Goal: Entertainment & Leisure: Consume media (video, audio)

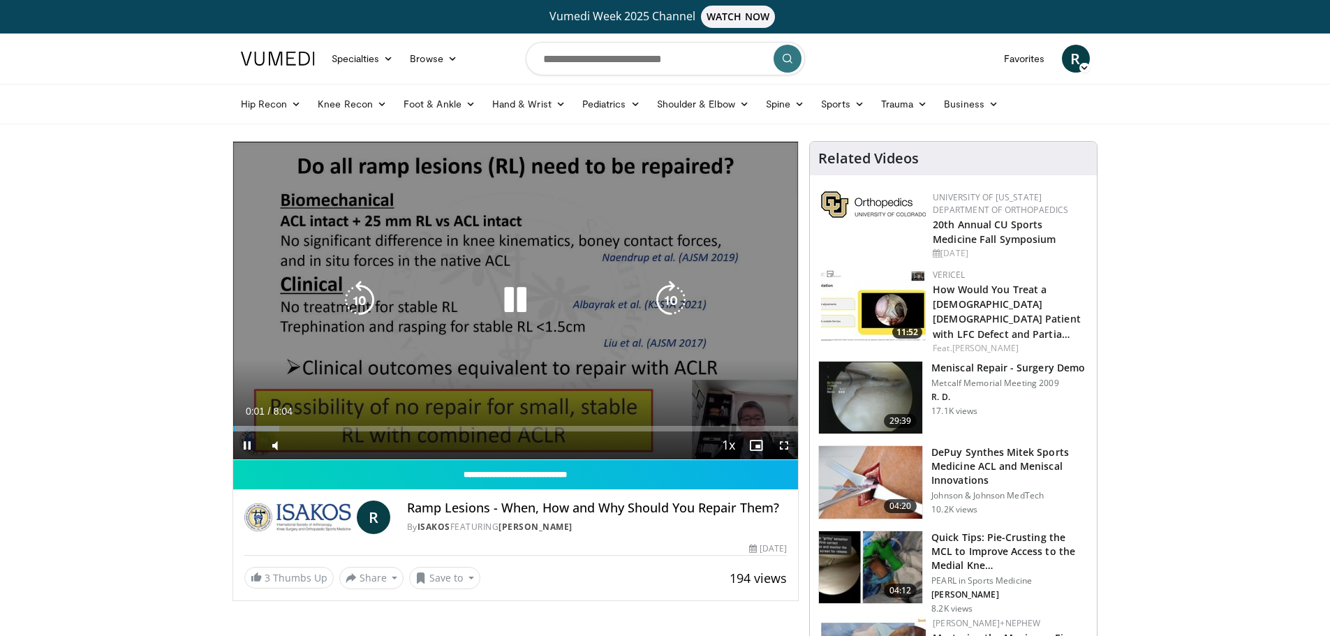
click at [478, 331] on div "10 seconds Tap to unmute" at bounding box center [516, 301] width 566 height 318
click at [516, 318] on icon "Video Player" at bounding box center [515, 300] width 39 height 39
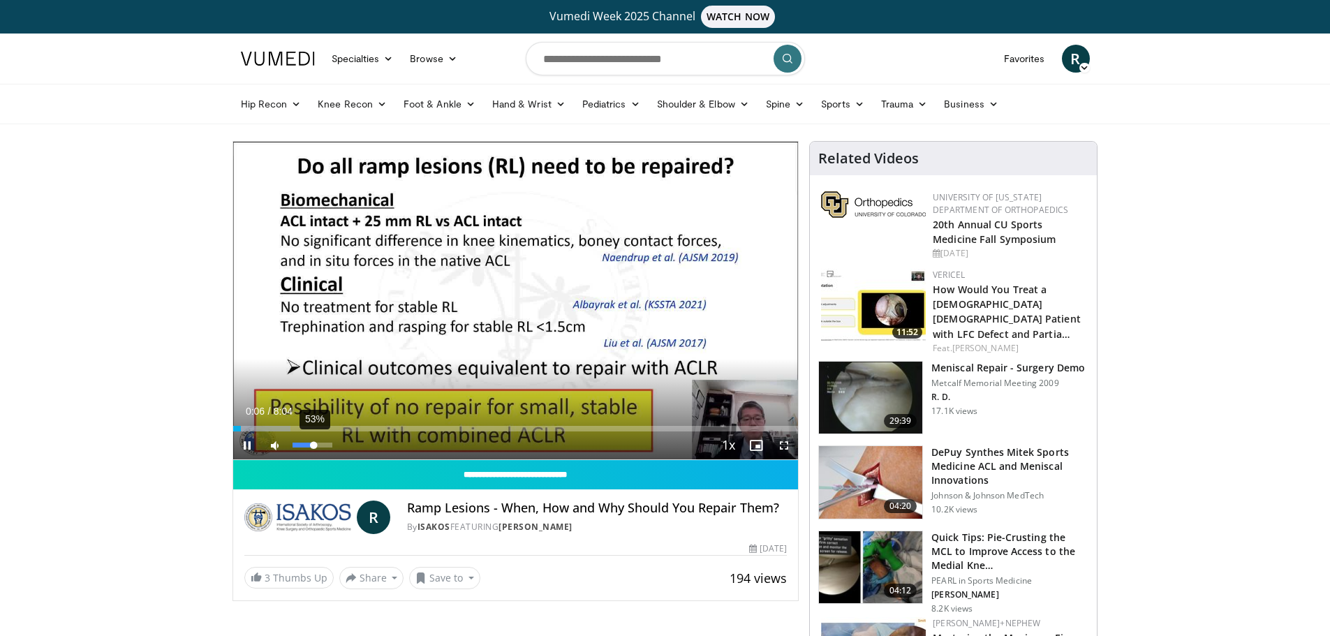
drag, startPoint x: 303, startPoint y: 446, endPoint x: 314, endPoint y: 445, distance: 11.2
click at [314, 445] on video-js "**********" at bounding box center [516, 301] width 566 height 318
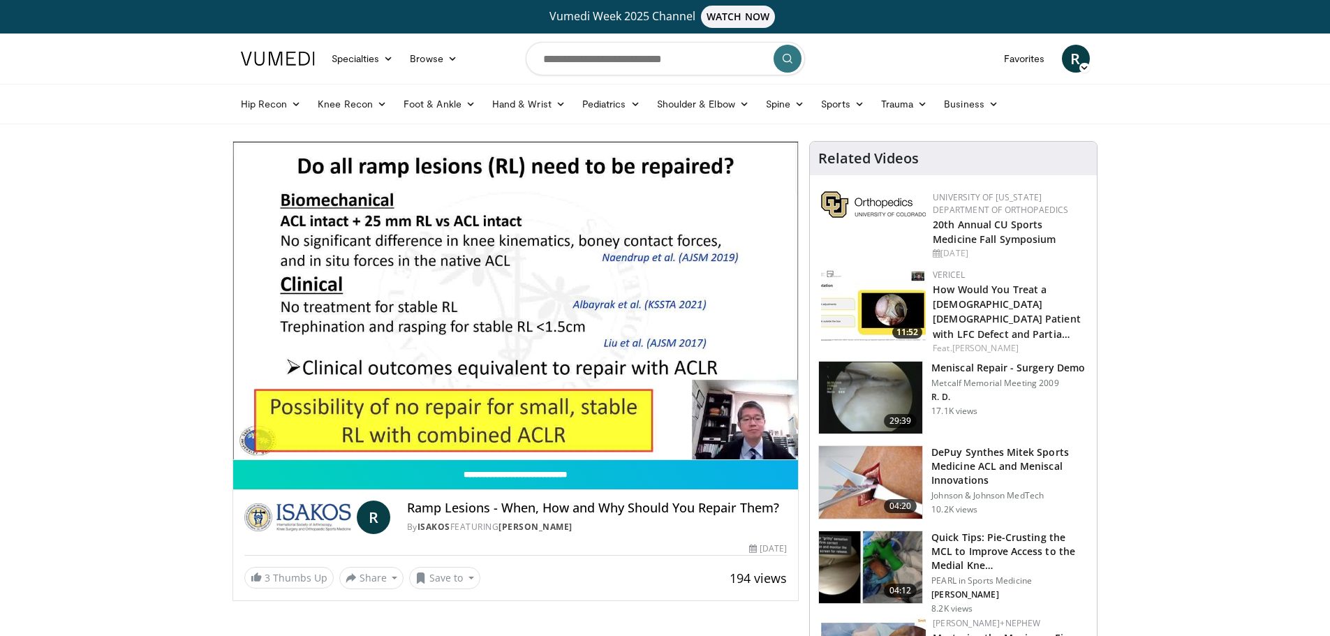
click at [320, 443] on video-js "**********" at bounding box center [516, 301] width 566 height 318
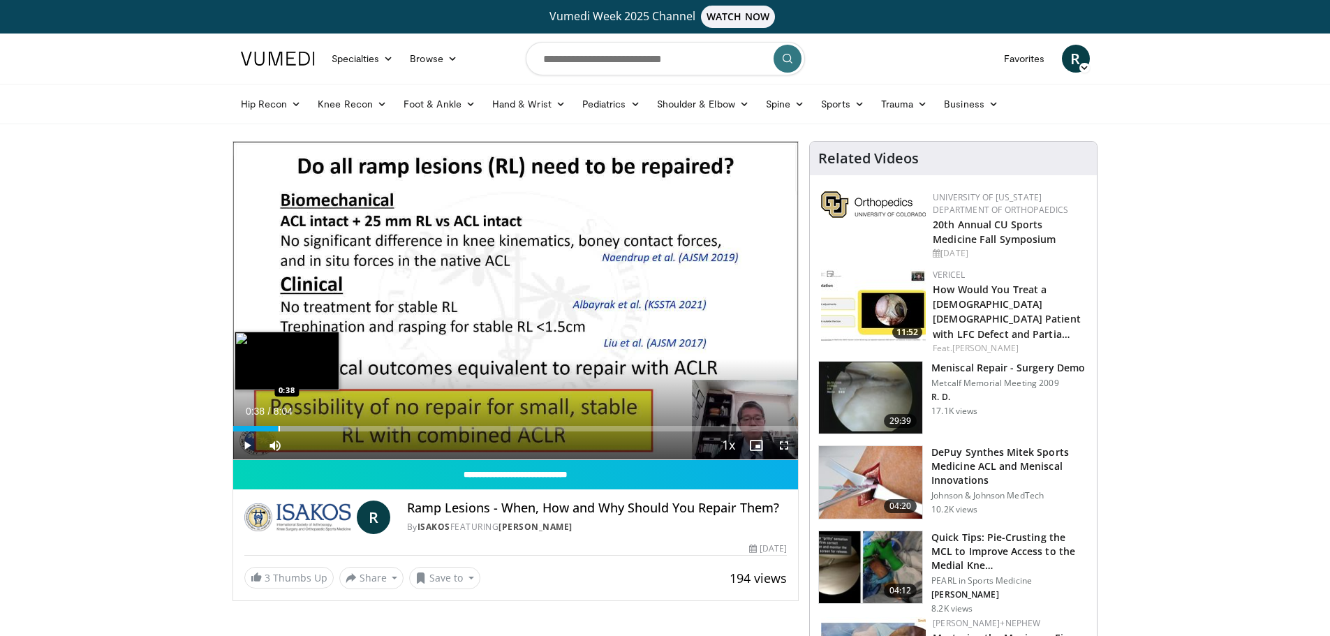
click at [278, 425] on div "Loaded : 20.45% 0:38 0:38" at bounding box center [516, 424] width 566 height 13
click at [291, 427] on div "Progress Bar" at bounding box center [291, 429] width 1 height 6
click at [302, 427] on div "Progress Bar" at bounding box center [302, 429] width 1 height 6
click at [245, 439] on span "Video Player" at bounding box center [247, 446] width 28 height 28
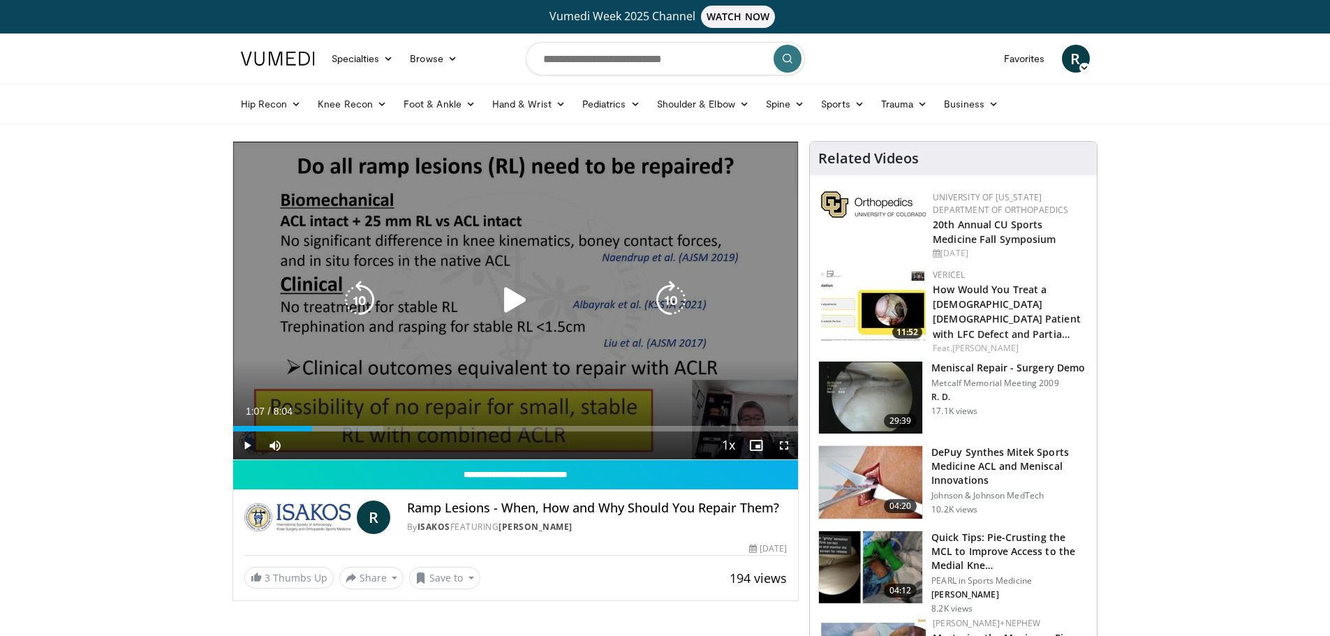
click at [511, 306] on icon "Video Player" at bounding box center [515, 300] width 39 height 39
click at [524, 307] on icon "Video Player" at bounding box center [515, 300] width 39 height 39
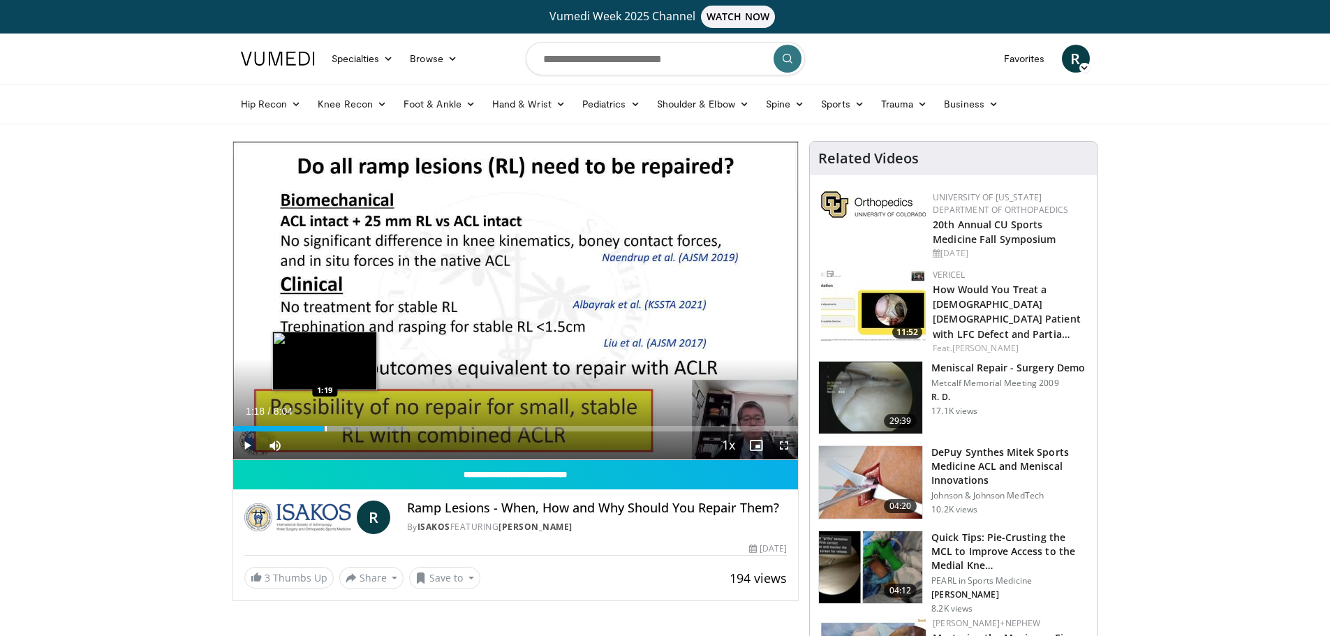
click at [325, 427] on div "Progress Bar" at bounding box center [325, 429] width 1 height 6
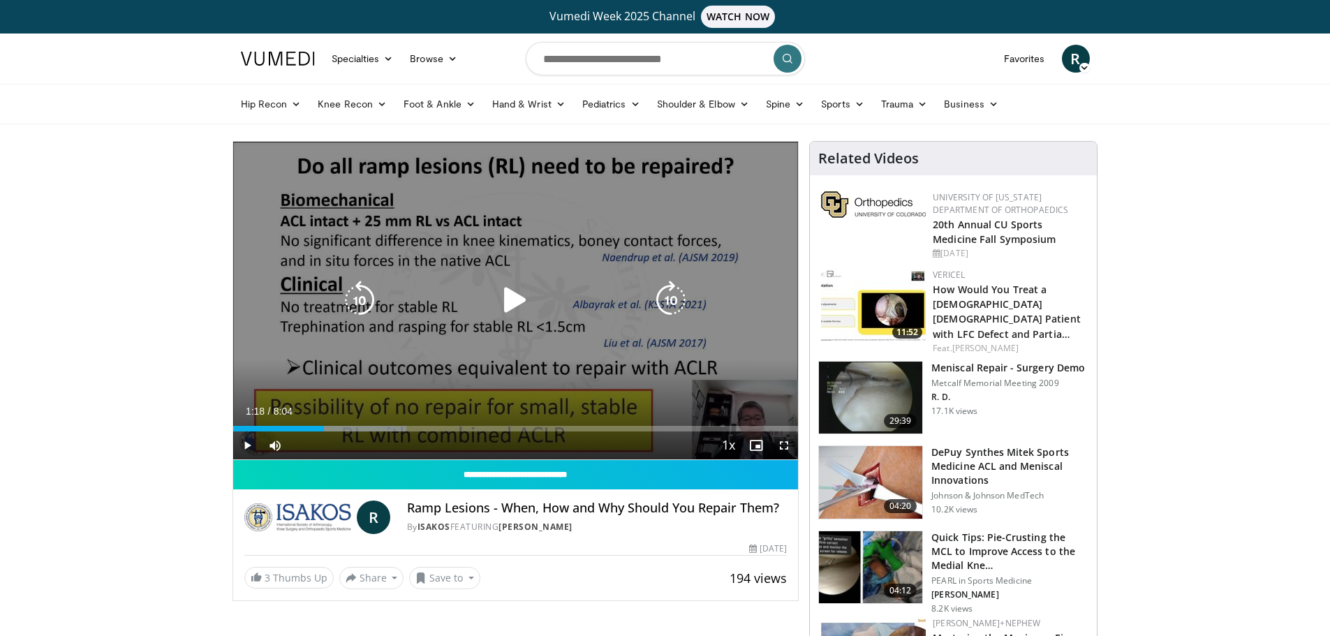
click at [497, 296] on icon "Video Player" at bounding box center [515, 300] width 39 height 39
click at [508, 251] on div "10 seconds Tap to unmute" at bounding box center [516, 301] width 566 height 318
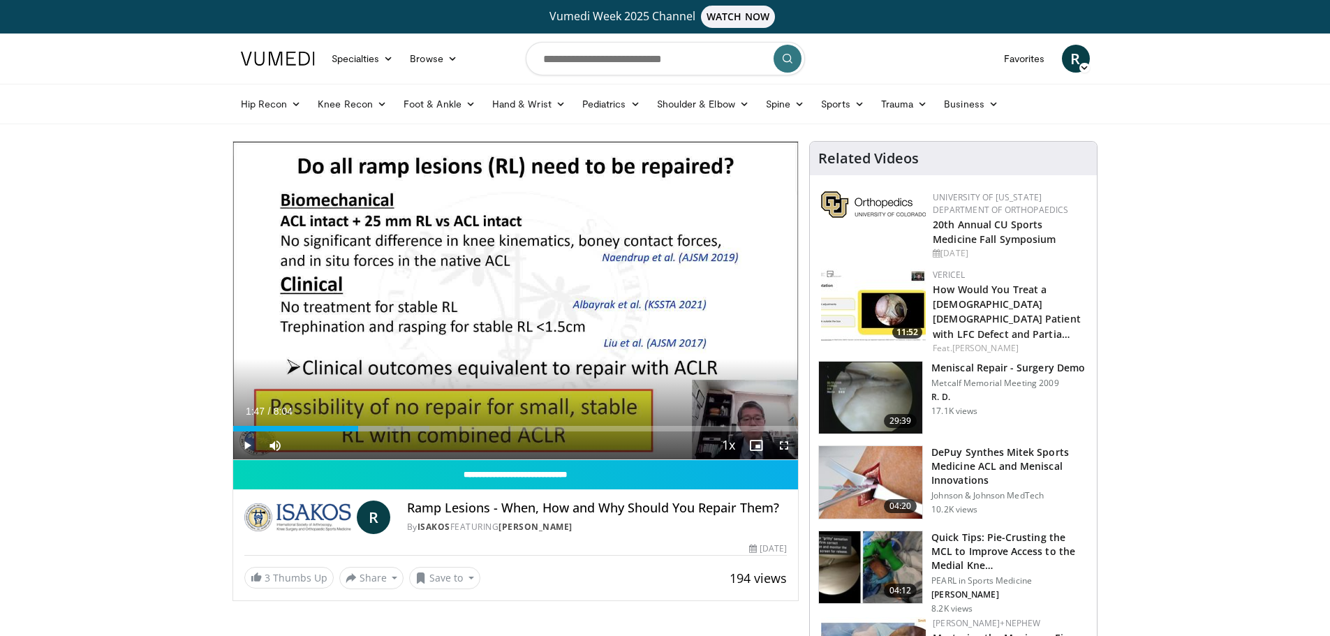
click at [249, 448] on span "Video Player" at bounding box center [247, 446] width 28 height 28
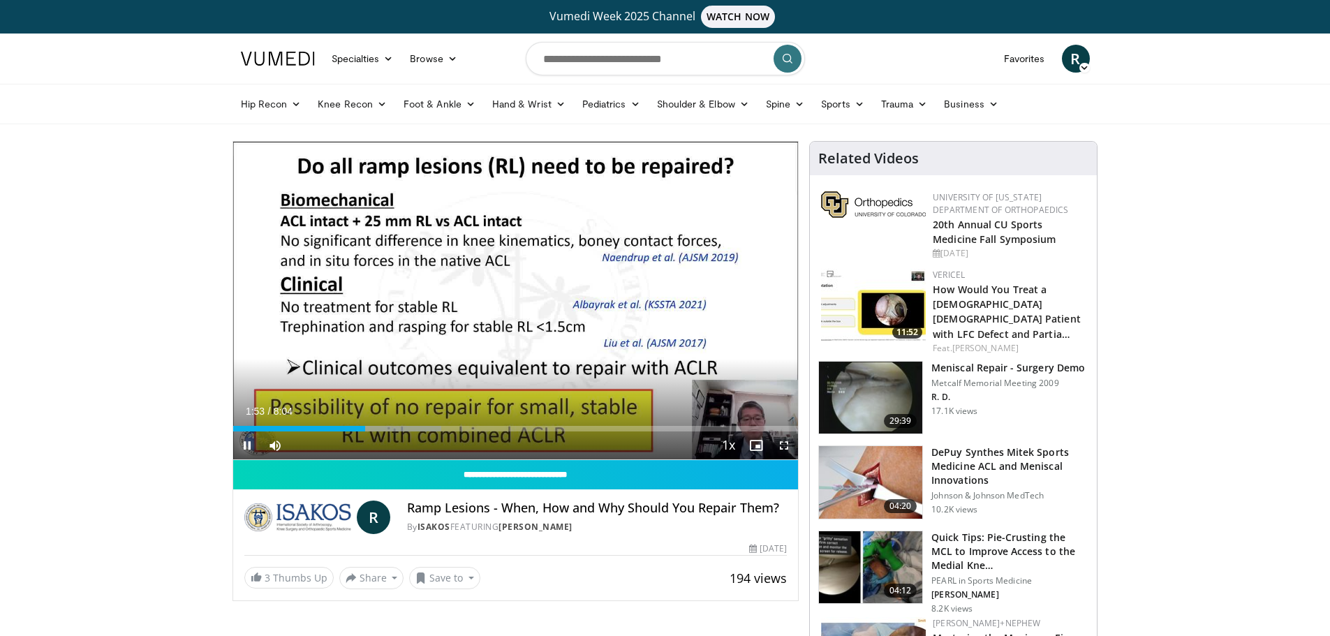
click at [248, 446] on span "Video Player" at bounding box center [247, 446] width 28 height 28
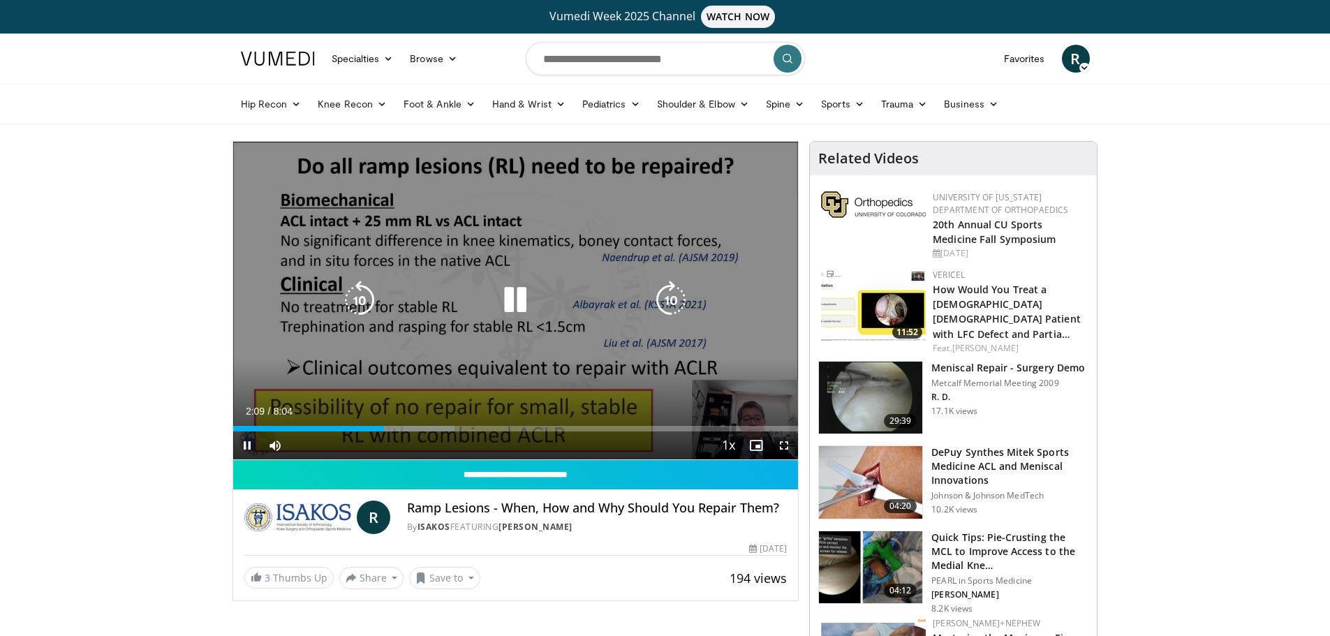
click at [487, 220] on div "10 seconds Tap to unmute" at bounding box center [516, 301] width 566 height 318
click at [469, 293] on div "Video Player" at bounding box center [515, 300] width 339 height 28
click at [510, 298] on icon "Video Player" at bounding box center [515, 300] width 39 height 39
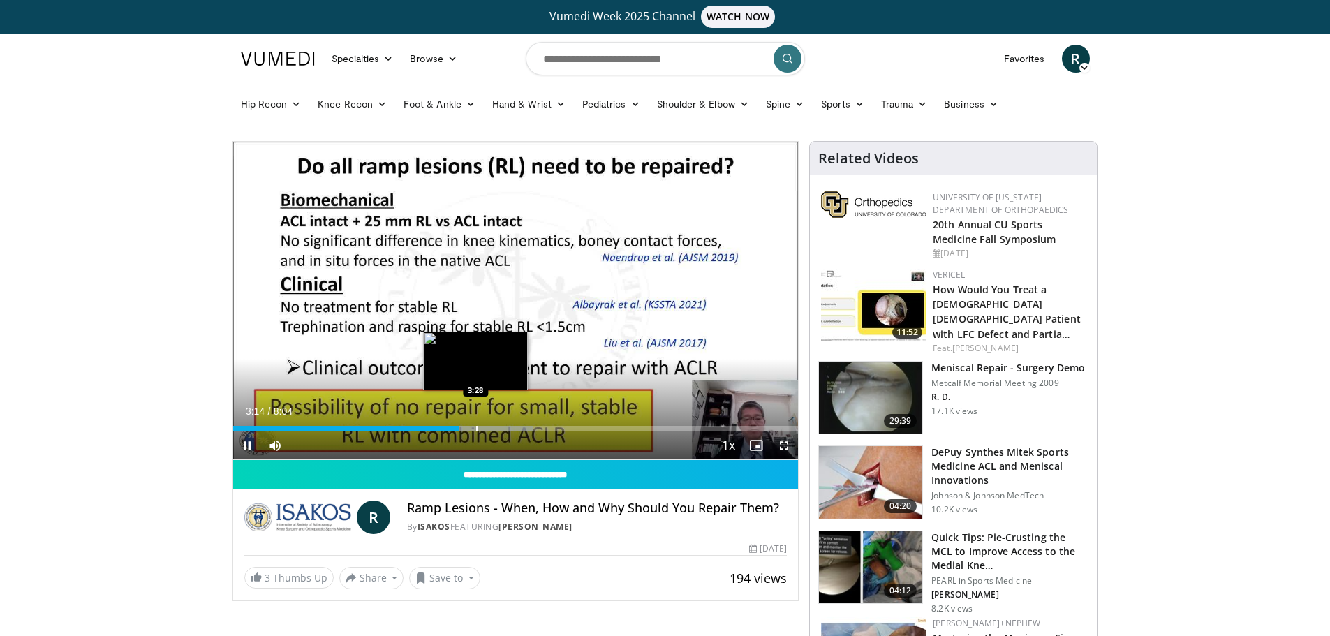
click at [476, 429] on div "Progress Bar" at bounding box center [476, 429] width 1 height 6
click at [473, 427] on div "Progress Bar" at bounding box center [473, 429] width 1 height 6
click at [478, 429] on div "Progress Bar" at bounding box center [478, 429] width 1 height 6
click at [466, 429] on div "Progress Bar" at bounding box center [466, 429] width 1 height 6
click at [449, 428] on div "3:20" at bounding box center [350, 429] width 234 height 6
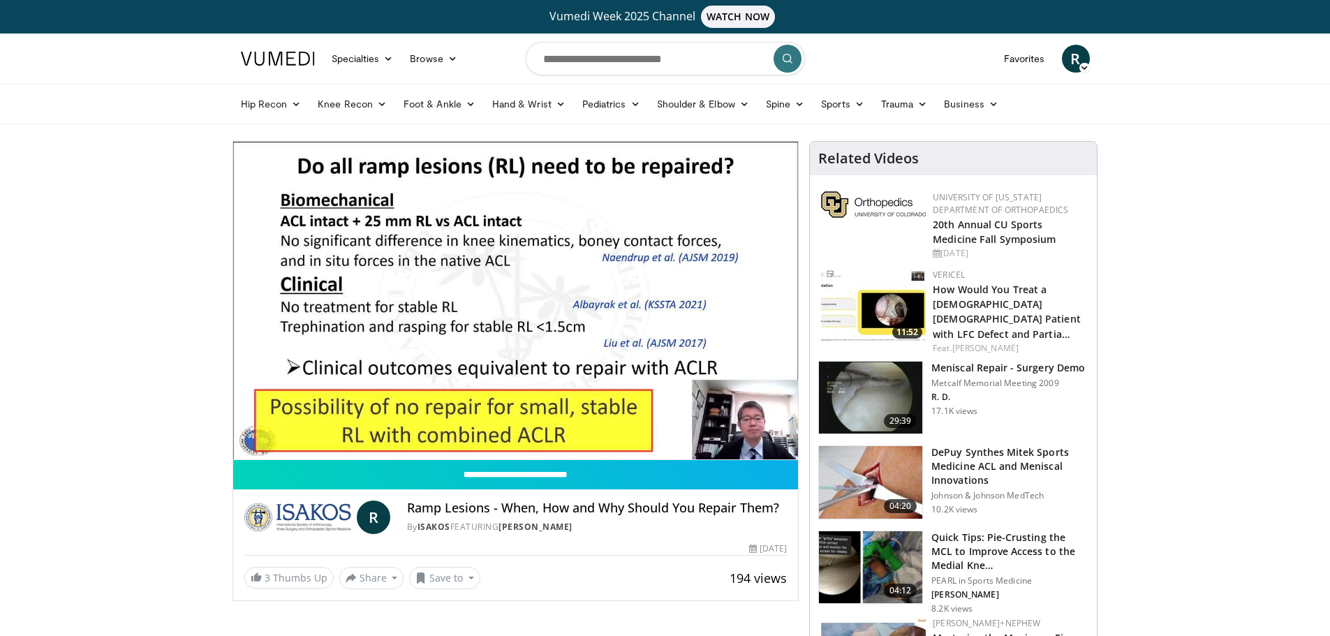
click at [457, 425] on video-js "**********" at bounding box center [516, 301] width 566 height 318
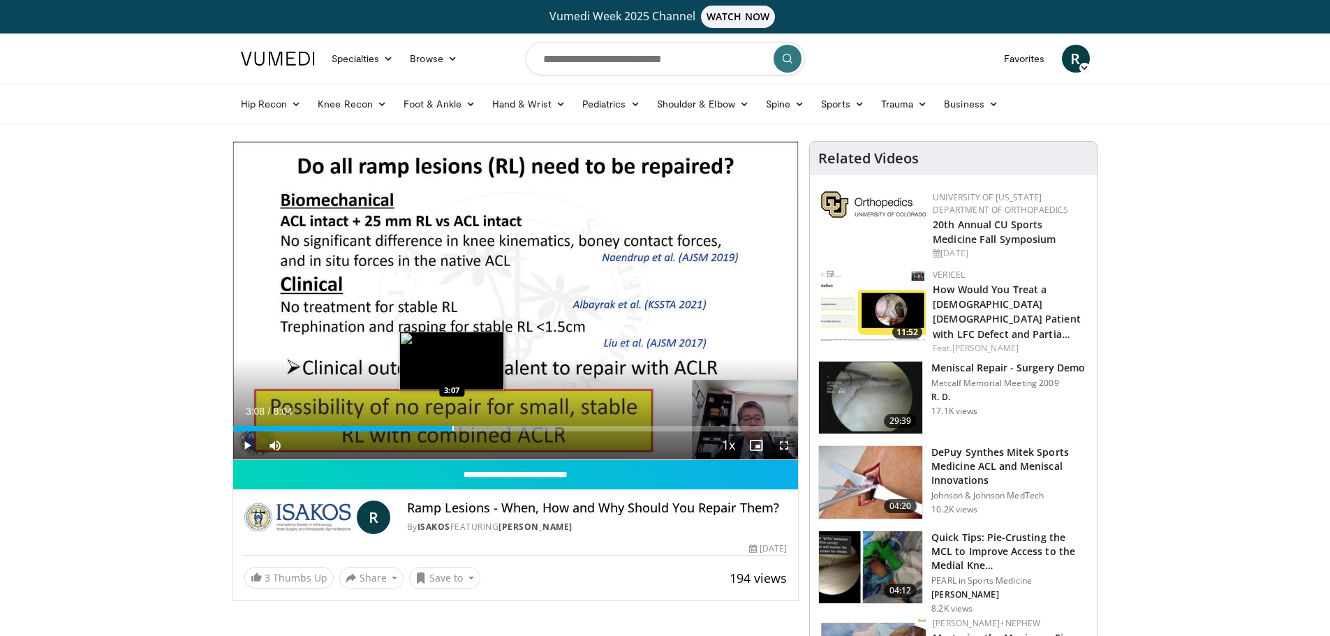
click at [452, 428] on div "Progress Bar" at bounding box center [452, 429] width 1 height 6
click at [456, 427] on div "Progress Bar" at bounding box center [456, 429] width 1 height 6
click at [465, 429] on div "Progress Bar" at bounding box center [465, 429] width 1 height 6
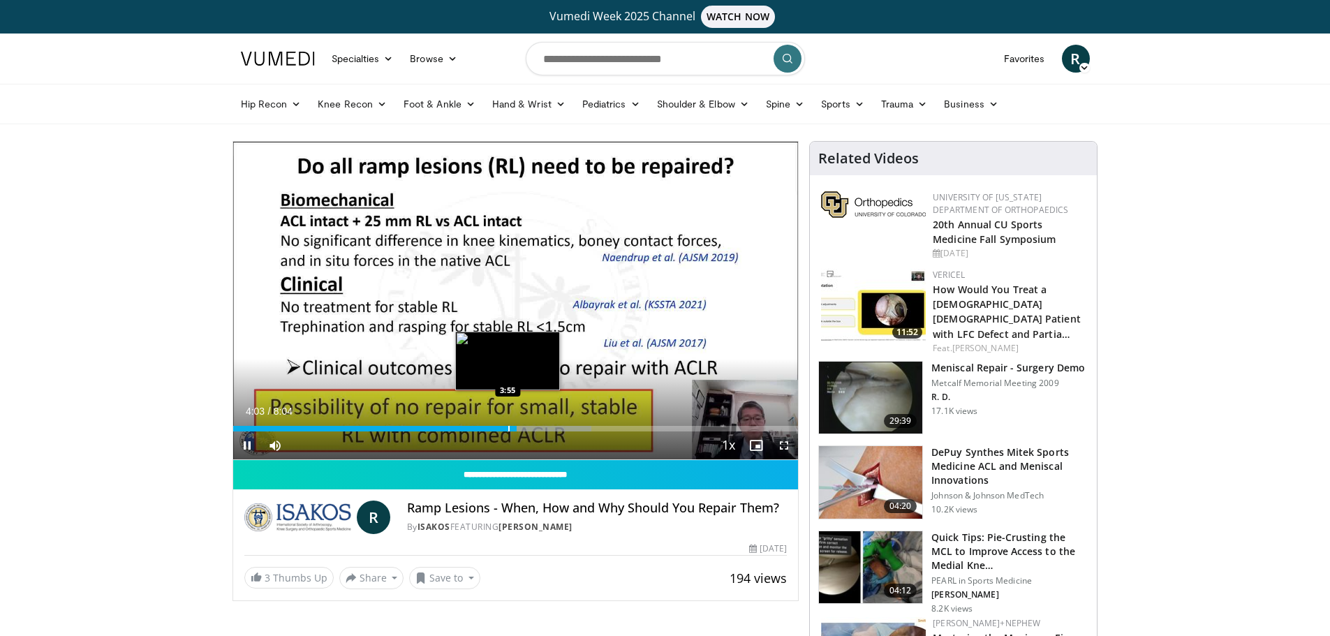
click at [508, 429] on div "Progress Bar" at bounding box center [508, 429] width 1 height 6
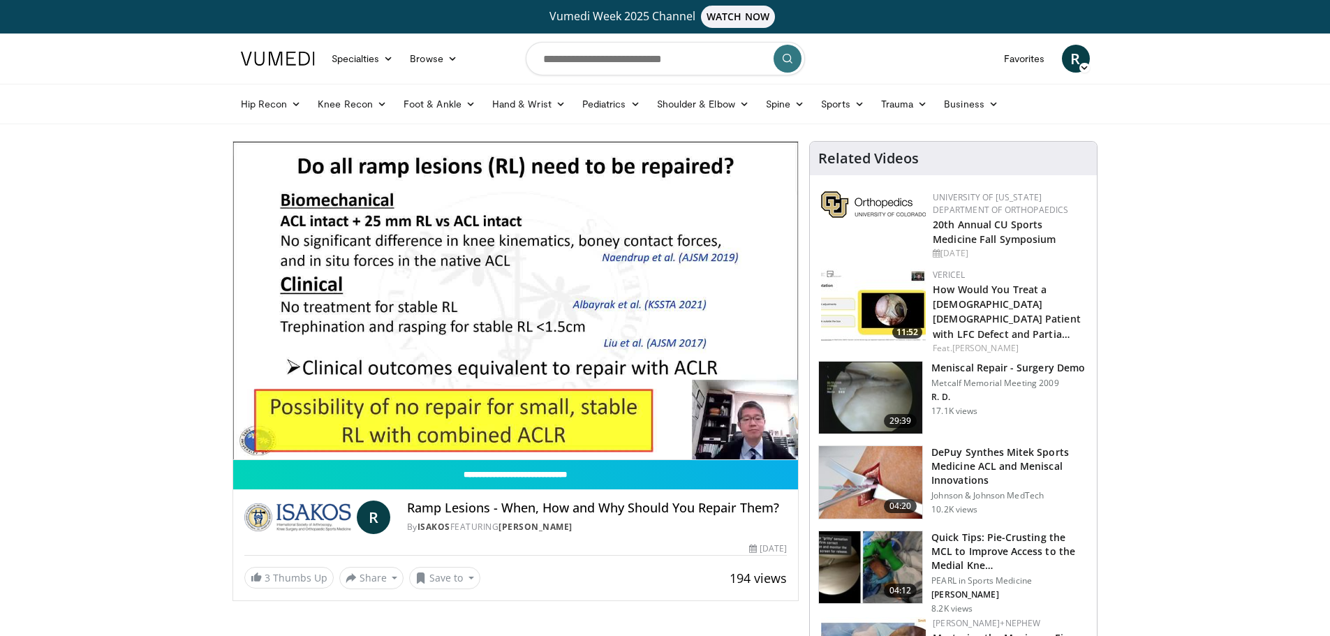
click at [503, 425] on video-js "**********" at bounding box center [516, 301] width 566 height 318
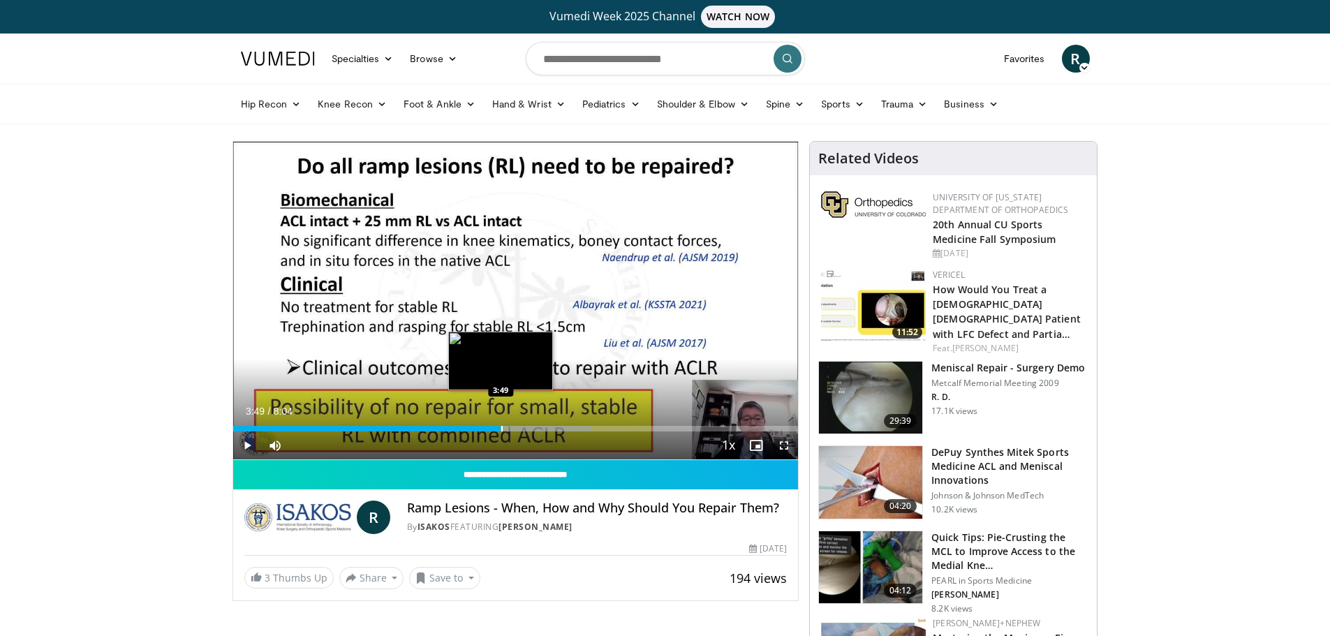
click at [501, 424] on div "Loaded : 63.42% 3:49 3:49" at bounding box center [516, 424] width 566 height 13
click at [487, 425] on div "Loaded : 63.42% 3:56 3:37" at bounding box center [516, 424] width 566 height 13
click at [478, 427] on div "3:39" at bounding box center [361, 429] width 256 height 6
click at [473, 427] on div "Progress Bar" at bounding box center [473, 429] width 1 height 6
click at [240, 446] on span "Video Player" at bounding box center [247, 446] width 28 height 28
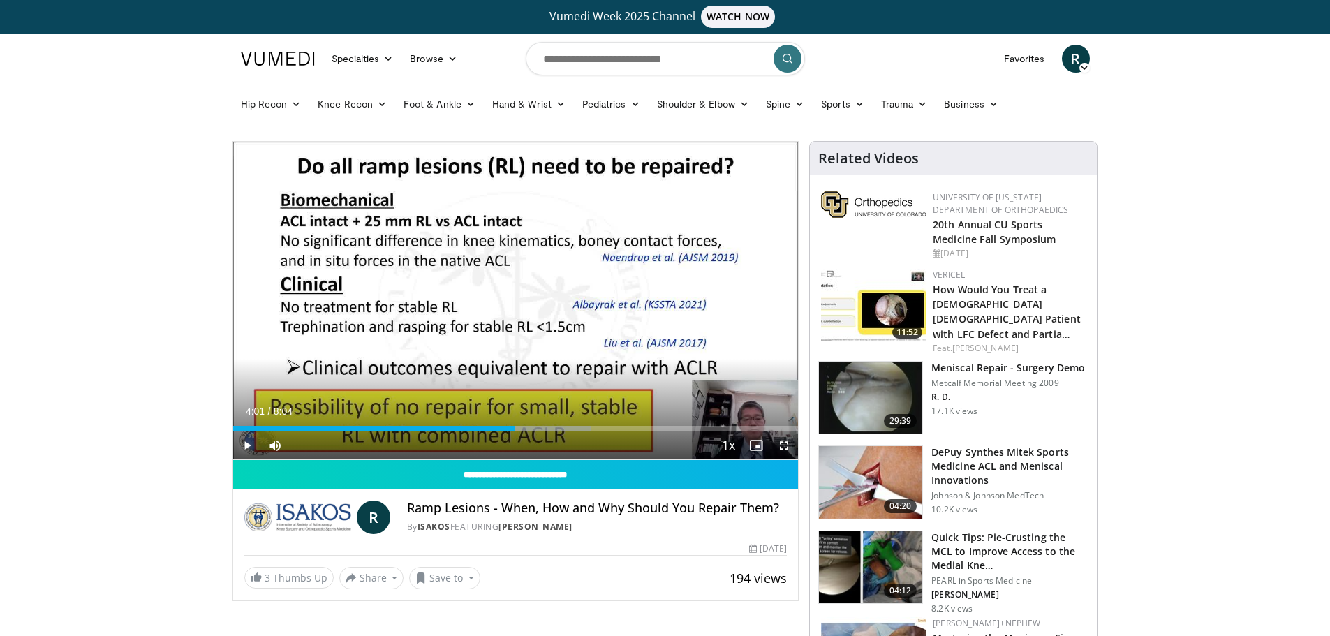
click at [251, 442] on span "Video Player" at bounding box center [247, 446] width 28 height 28
click at [240, 445] on span "Video Player" at bounding box center [247, 446] width 28 height 28
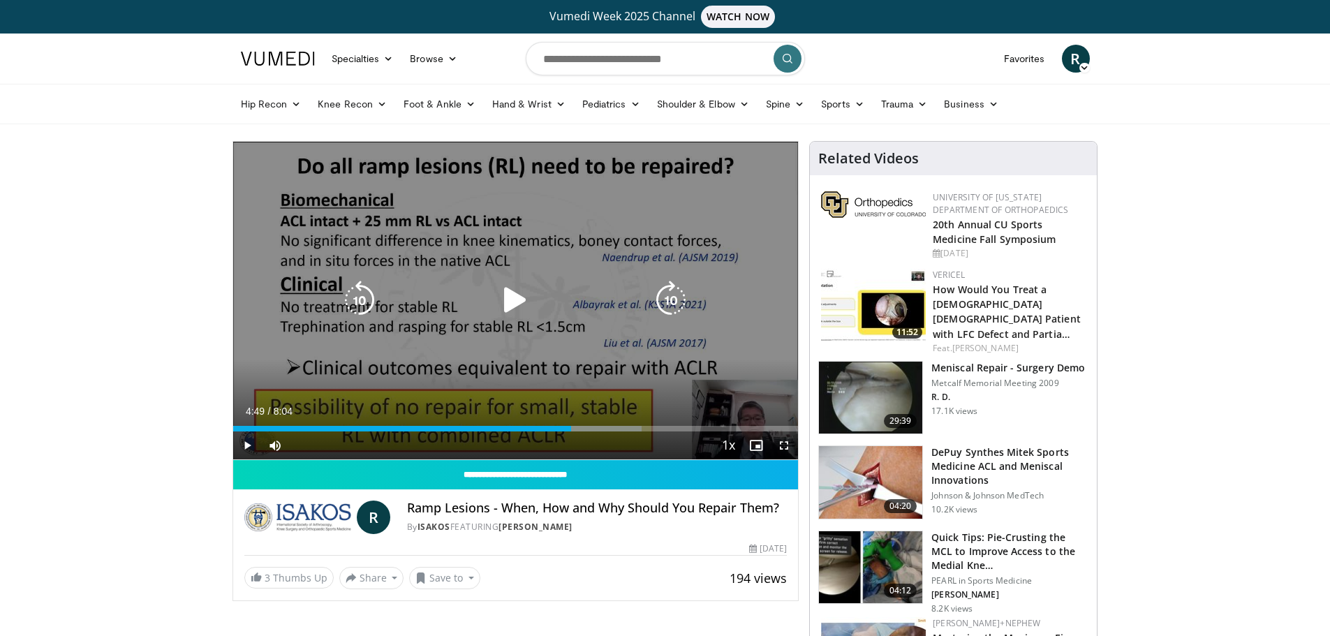
click at [508, 292] on icon "Video Player" at bounding box center [515, 300] width 39 height 39
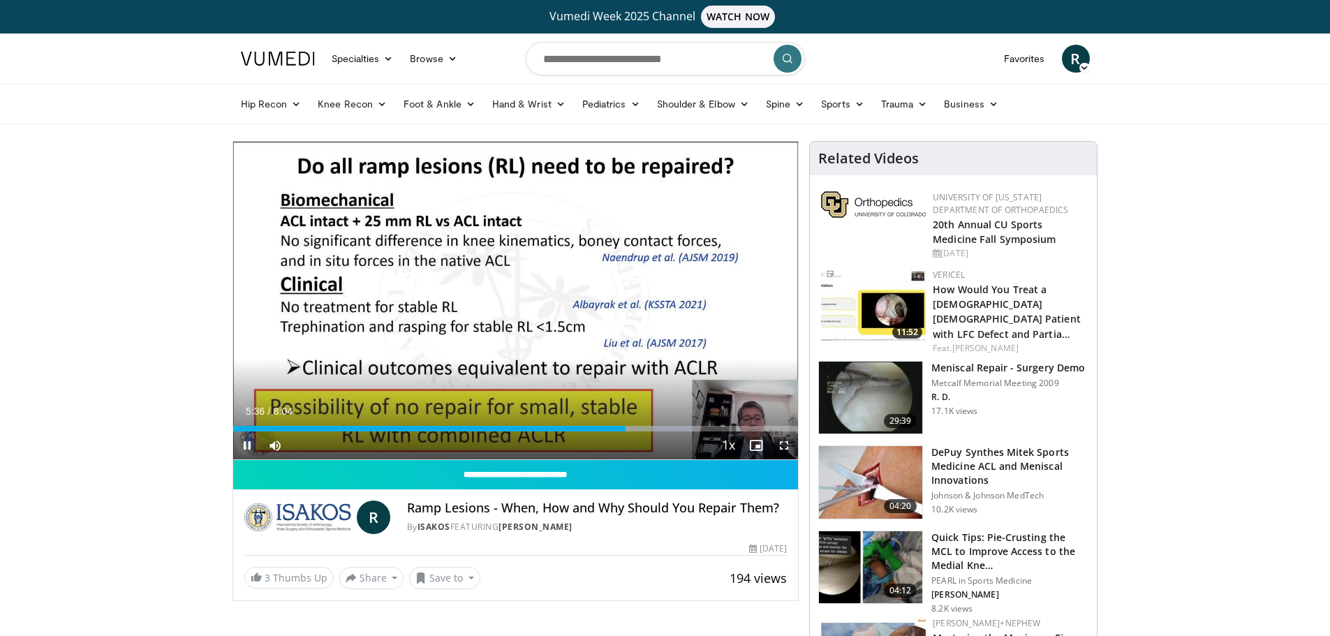
click at [248, 446] on span "Video Player" at bounding box center [247, 446] width 28 height 28
click at [246, 450] on span "Video Player" at bounding box center [247, 446] width 28 height 28
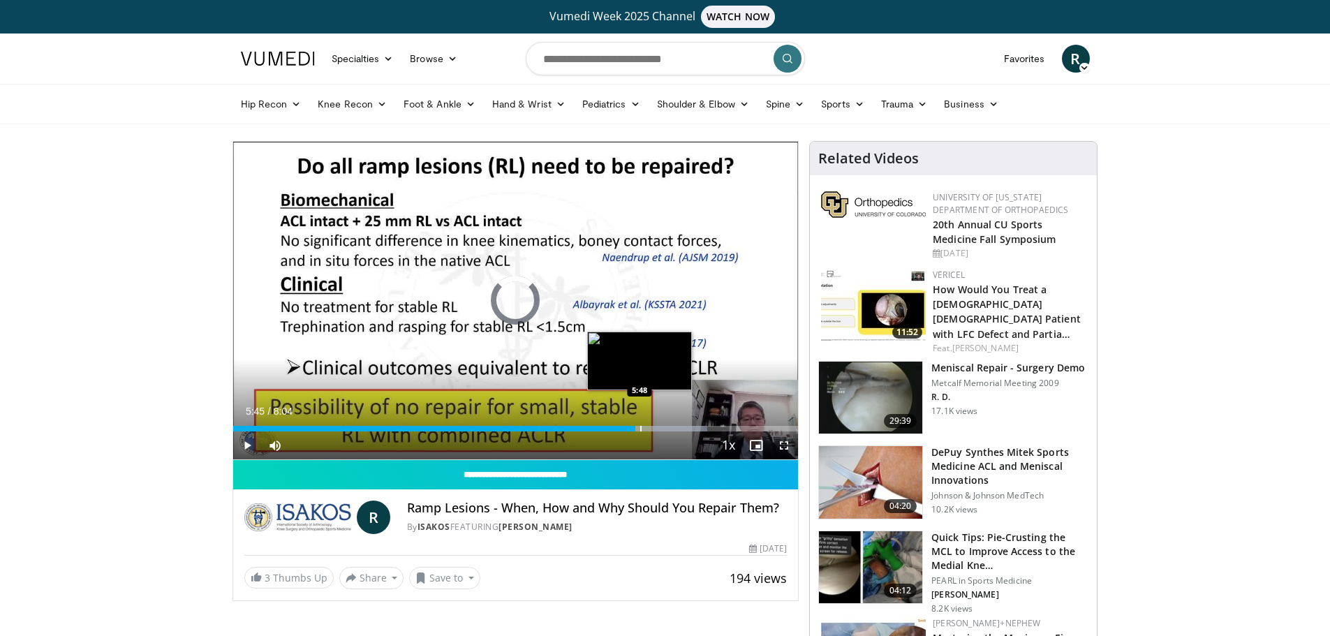
click at [640, 427] on div "Progress Bar" at bounding box center [640, 429] width 1 height 6
click at [647, 428] on div "Progress Bar" at bounding box center [647, 429] width 1 height 6
click at [656, 428] on div "Progress Bar" at bounding box center [656, 429] width 1 height 6
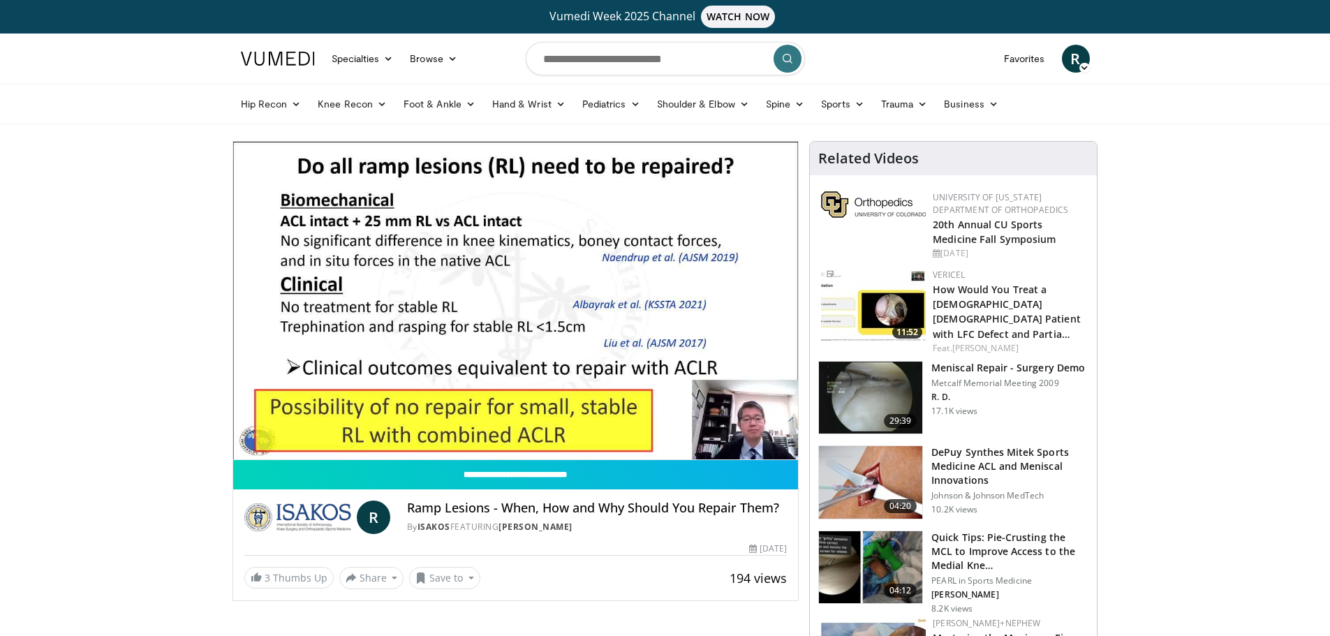
click at [663, 428] on video-js "**********" at bounding box center [516, 301] width 566 height 318
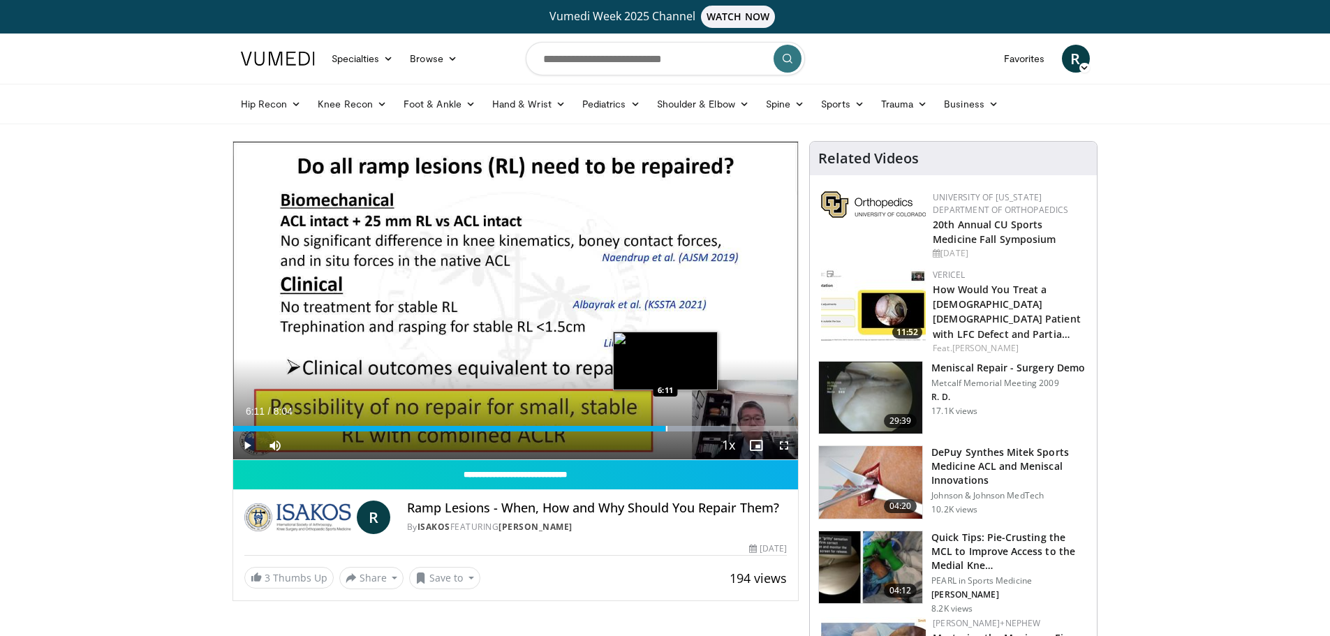
click at [665, 425] on div "Loaded : 87.98% 6:11 6:11" at bounding box center [516, 424] width 566 height 13
click at [674, 421] on div "Loaded : 90.02% 6:12 6:18" at bounding box center [516, 424] width 566 height 13
click at [679, 425] on div "Loaded : 90.85% 6:18 6:23" at bounding box center [516, 424] width 566 height 13
click at [691, 426] on div "Progress Bar" at bounding box center [691, 429] width 1 height 6
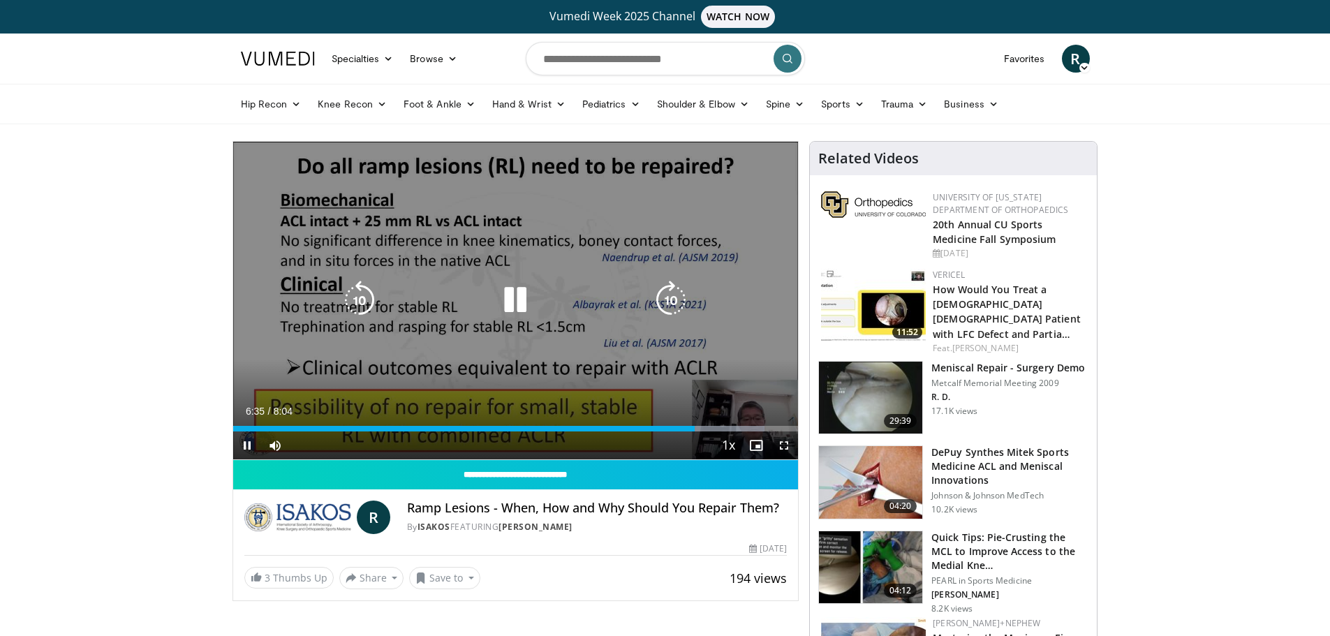
click at [345, 360] on div "10 seconds Tap to unmute" at bounding box center [516, 301] width 566 height 318
click at [508, 288] on icon "Video Player" at bounding box center [515, 300] width 39 height 39
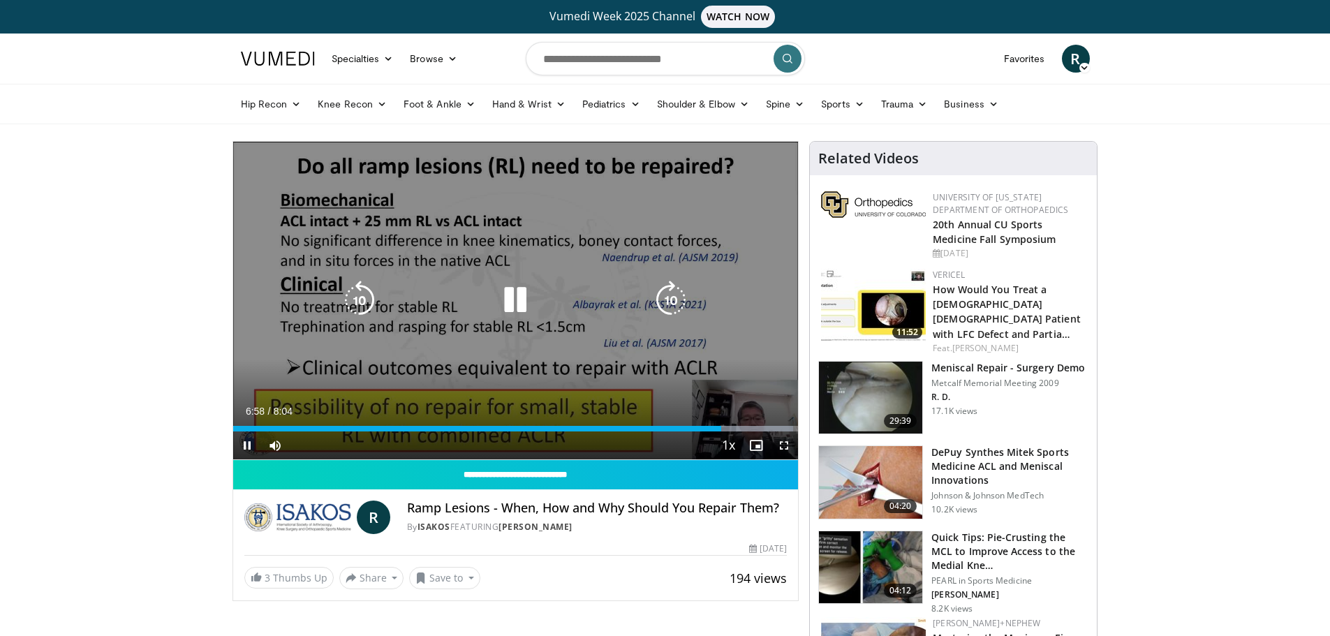
click at [436, 250] on div "10 seconds Tap to unmute" at bounding box center [516, 301] width 566 height 318
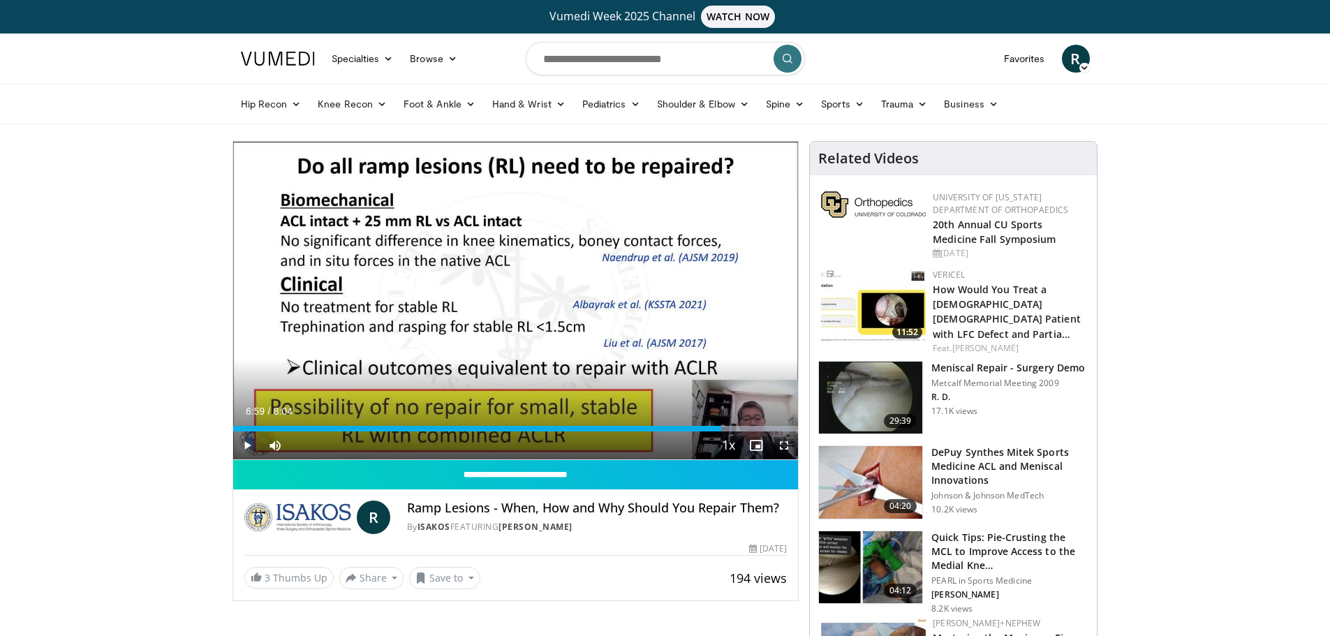
click at [245, 450] on span "Video Player" at bounding box center [247, 446] width 28 height 28
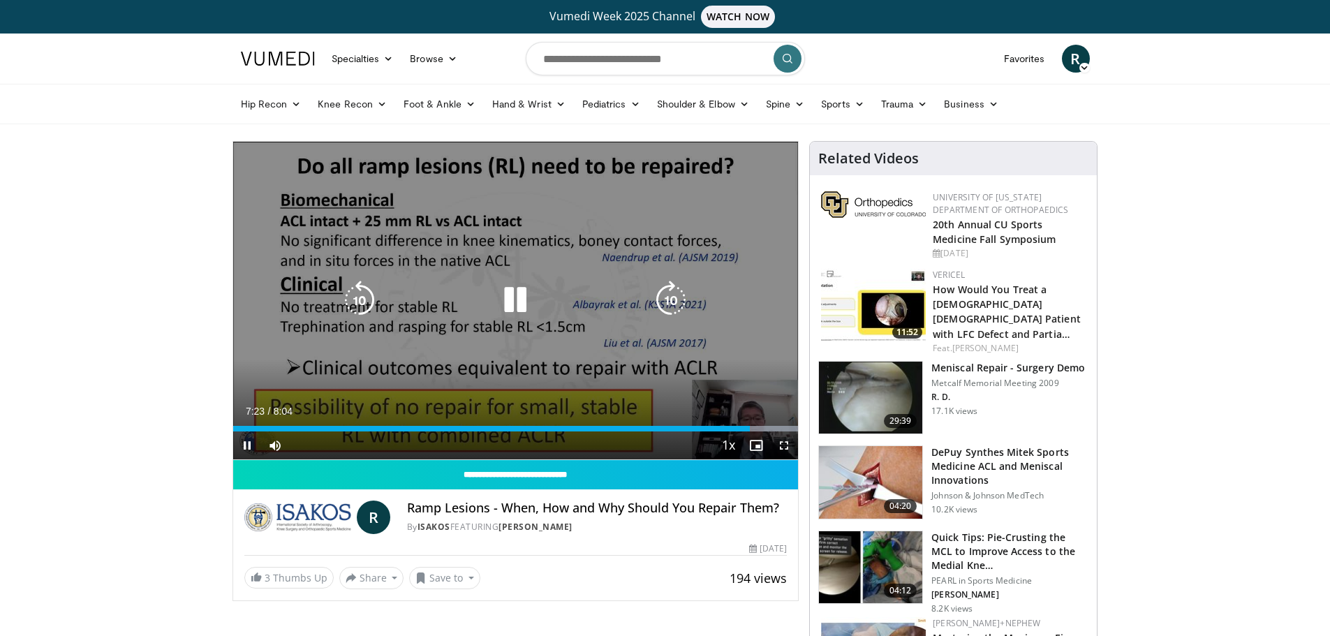
click at [516, 304] on icon "Video Player" at bounding box center [515, 300] width 39 height 39
click at [501, 293] on icon "Video Player" at bounding box center [515, 300] width 39 height 39
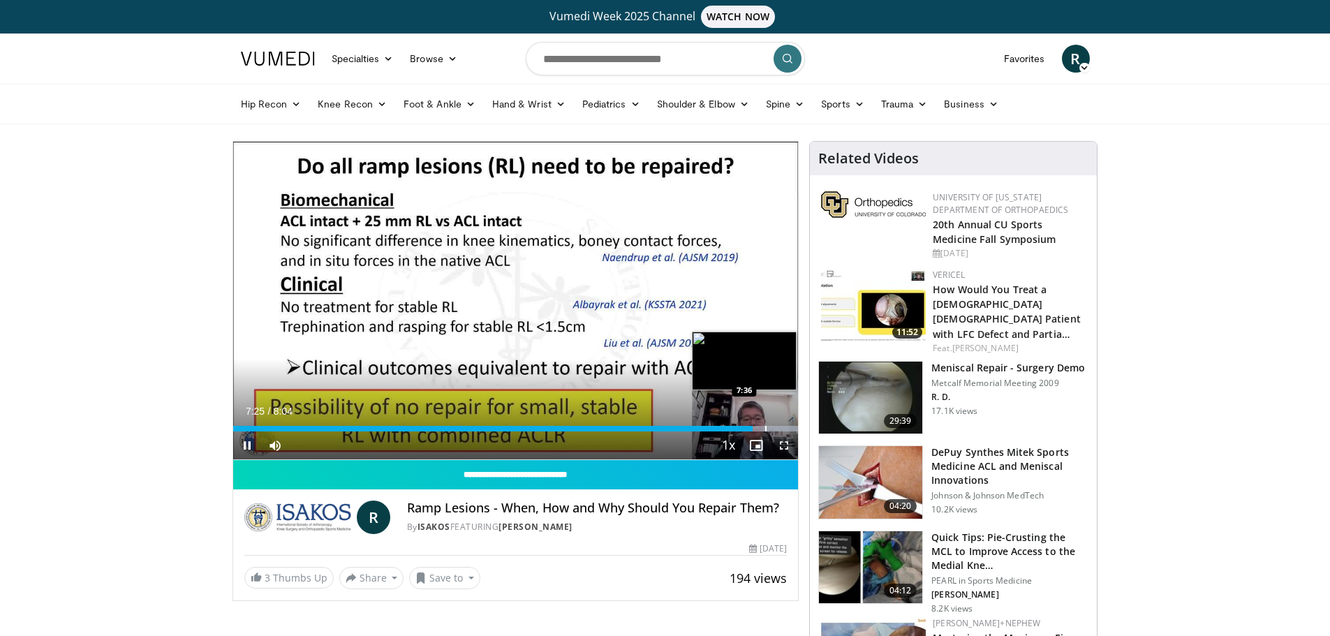
click at [765, 427] on div "Progress Bar" at bounding box center [765, 429] width 1 height 6
click at [776, 427] on div "Progress Bar" at bounding box center [776, 429] width 1 height 6
click at [786, 429] on div "Progress Bar" at bounding box center [745, 429] width 108 height 6
